Goal: Use online tool/utility

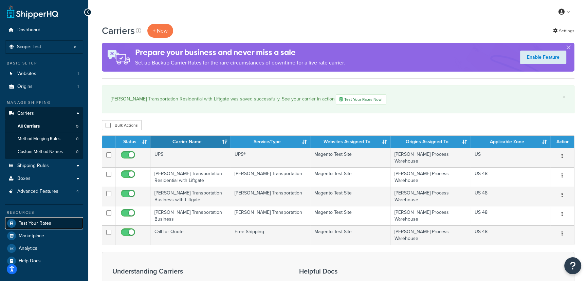
click at [32, 222] on span "Test Your Rates" at bounding box center [35, 224] width 33 height 6
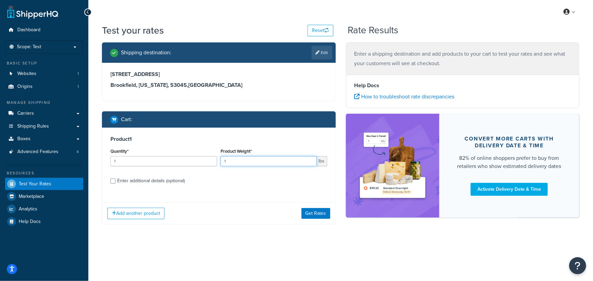
drag, startPoint x: 240, startPoint y: 164, endPoint x: 201, endPoint y: 164, distance: 39.4
click at [201, 164] on div "Quantity* 1 Product Weight* 1 lbs" at bounding box center [219, 159] width 220 height 25
type input "2"
type input "90"
click at [155, 181] on div "Enter additional details (optional)" at bounding box center [151, 181] width 68 height 10
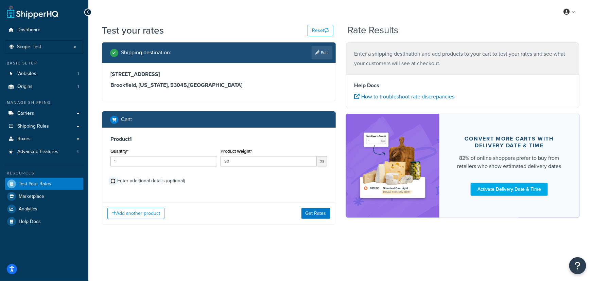
click at [115, 181] on input "Enter additional details (optional)" at bounding box center [112, 181] width 5 height 5
checkbox input "true"
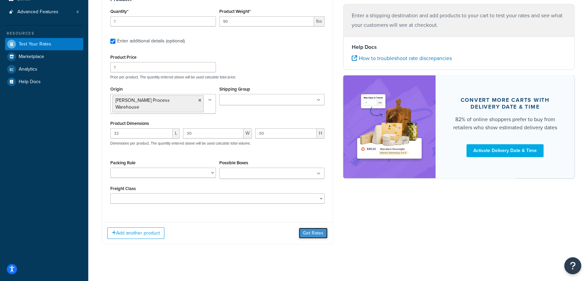
click at [308, 228] on button "Get Rates" at bounding box center [313, 233] width 29 height 11
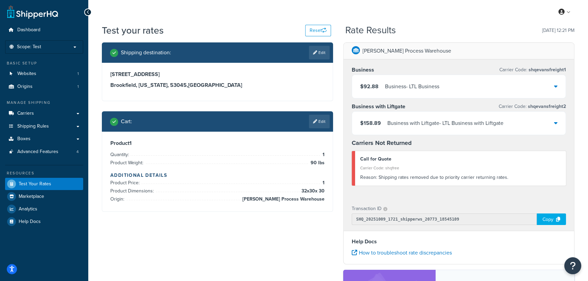
click at [547, 217] on div "Copy" at bounding box center [551, 220] width 29 height 12
